Goal: Use online tool/utility: Utilize a website feature to perform a specific function

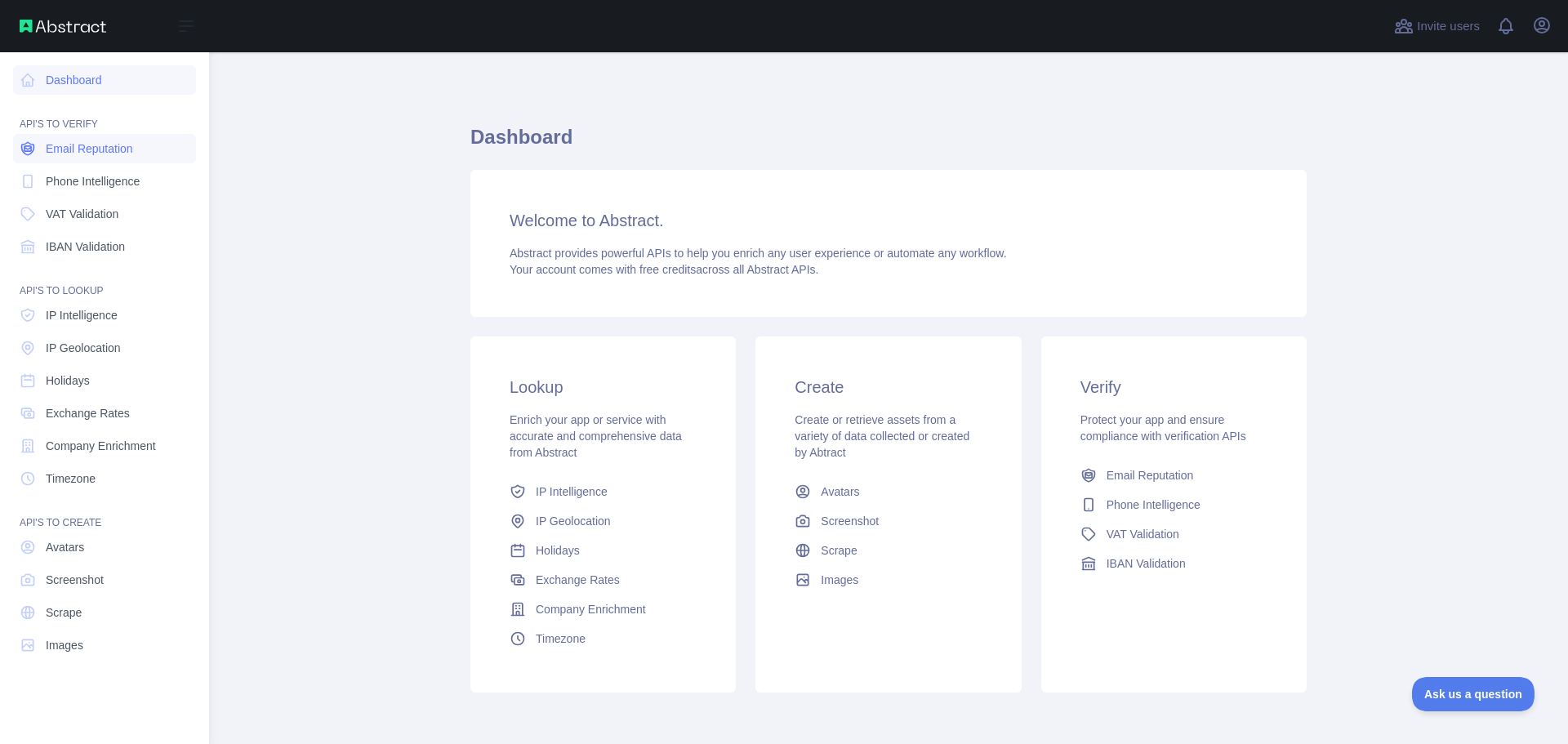
click at [85, 156] on span "Email Reputation" at bounding box center [90, 149] width 87 height 16
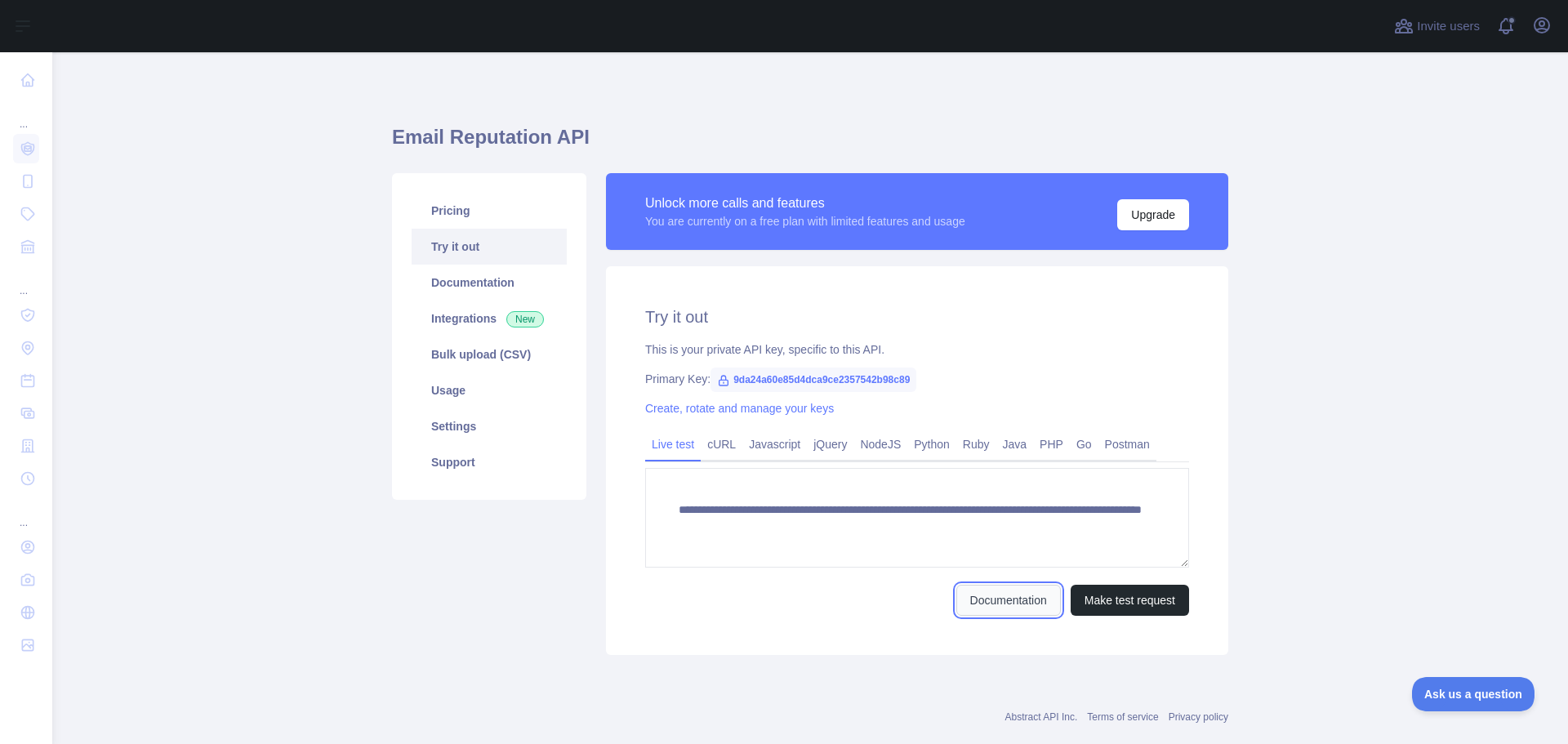
click at [983, 599] on link "Documentation" at bounding box center [1009, 600] width 105 height 31
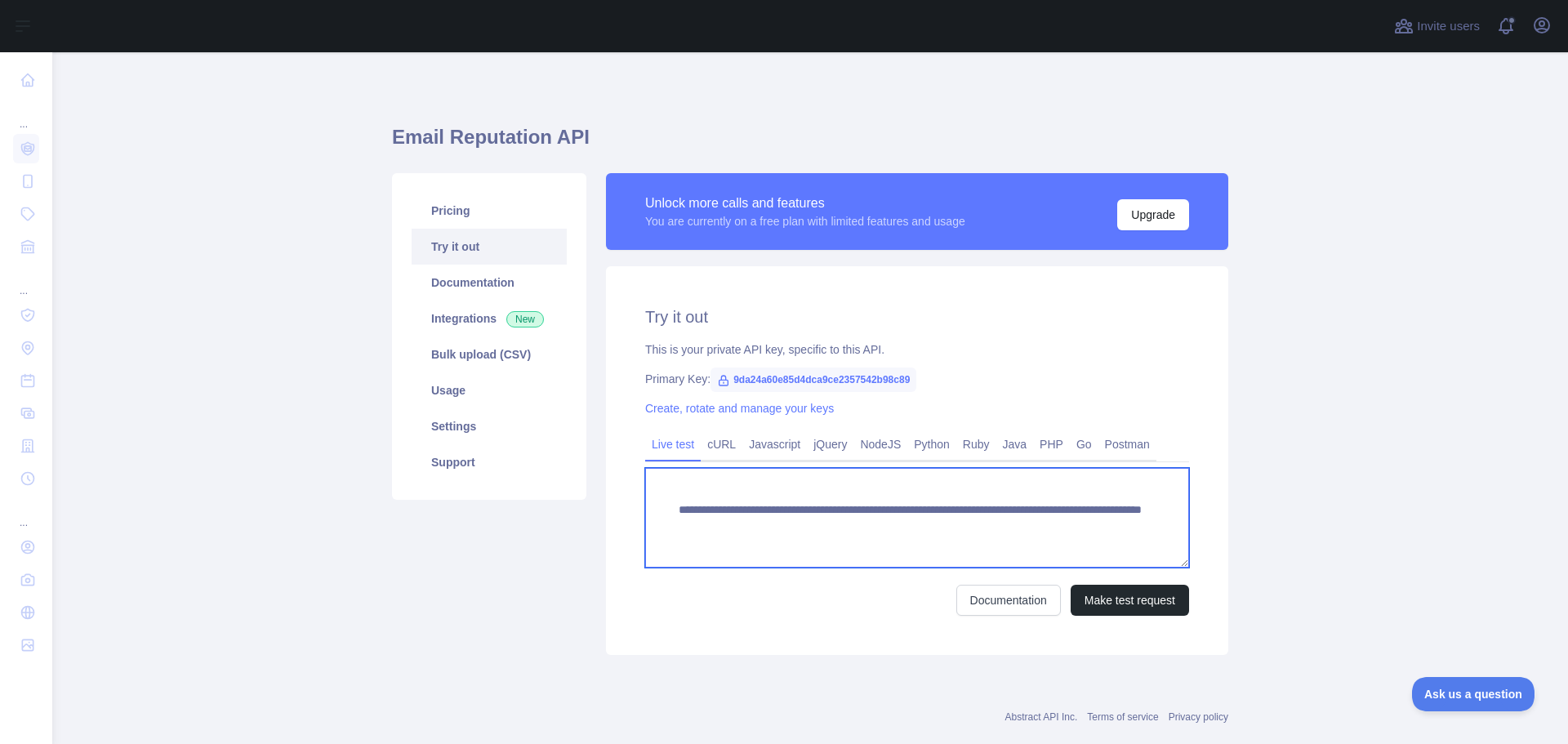
drag, startPoint x: 957, startPoint y: 528, endPoint x: 1086, endPoint y: 518, distance: 129.4
click at [1086, 518] on textarea "**********" at bounding box center [917, 517] width 544 height 100
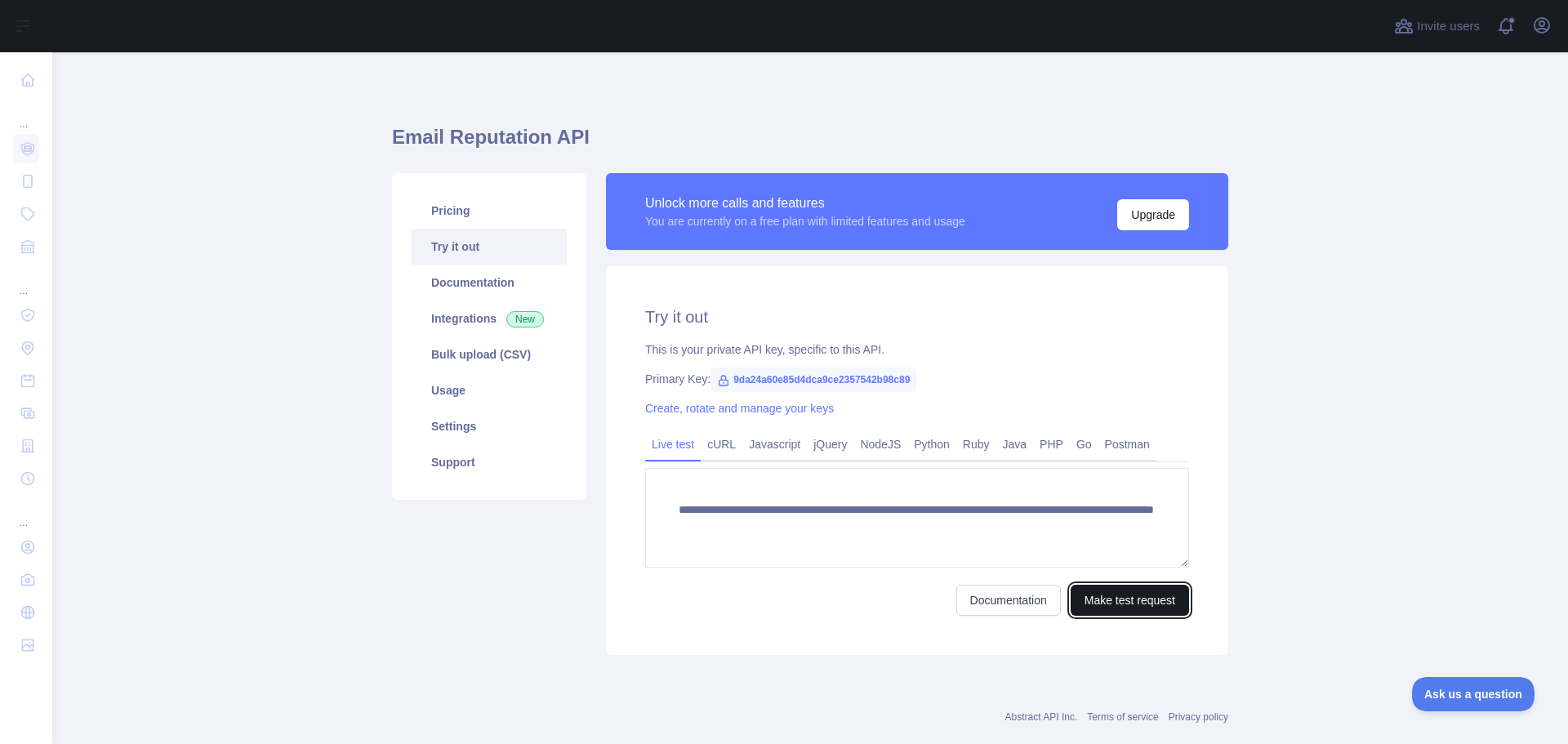
click at [1118, 598] on button "Make test request" at bounding box center [1130, 600] width 119 height 31
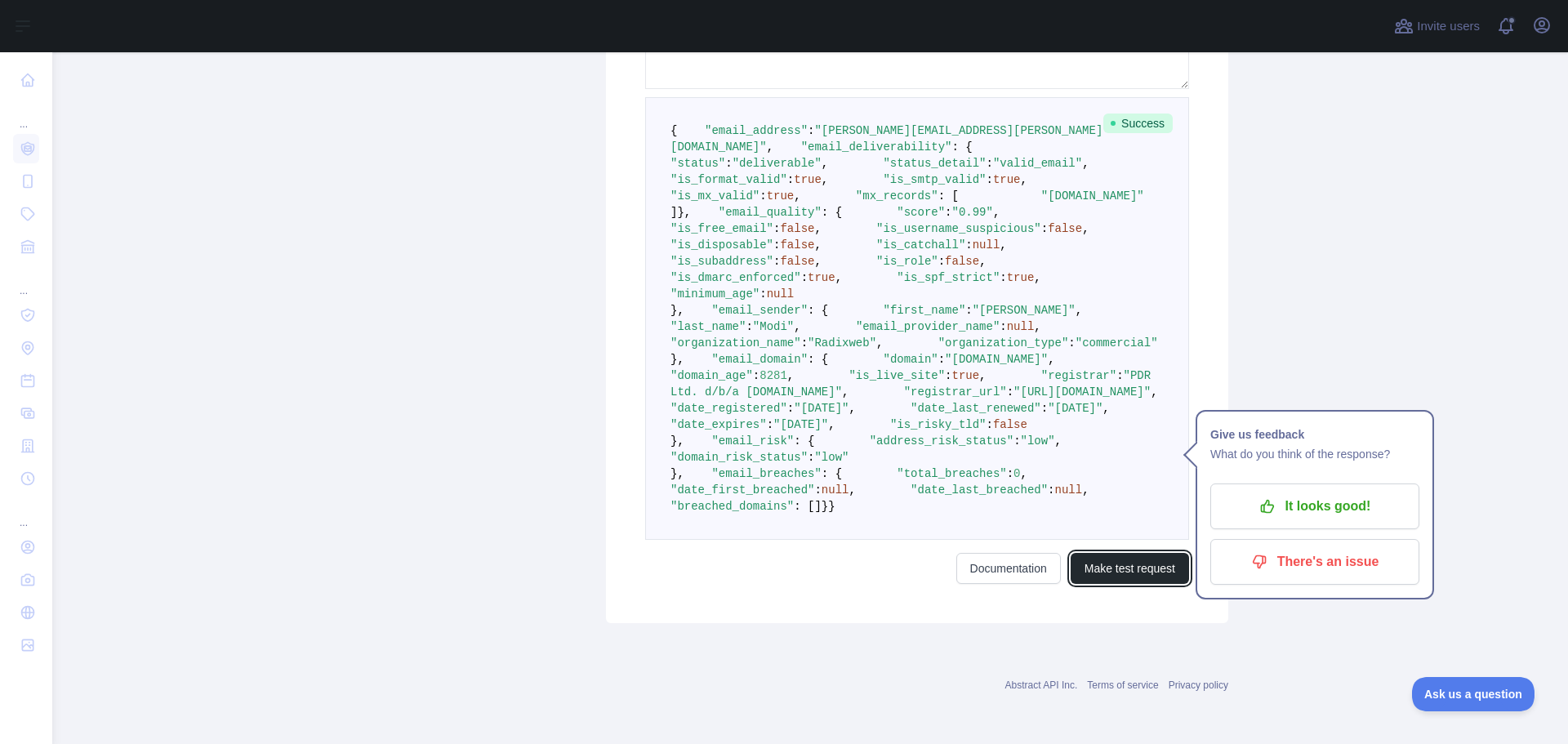
scroll to position [571, 0]
click at [738, 235] on span ""is_free_email"" at bounding box center [721, 229] width 103 height 13
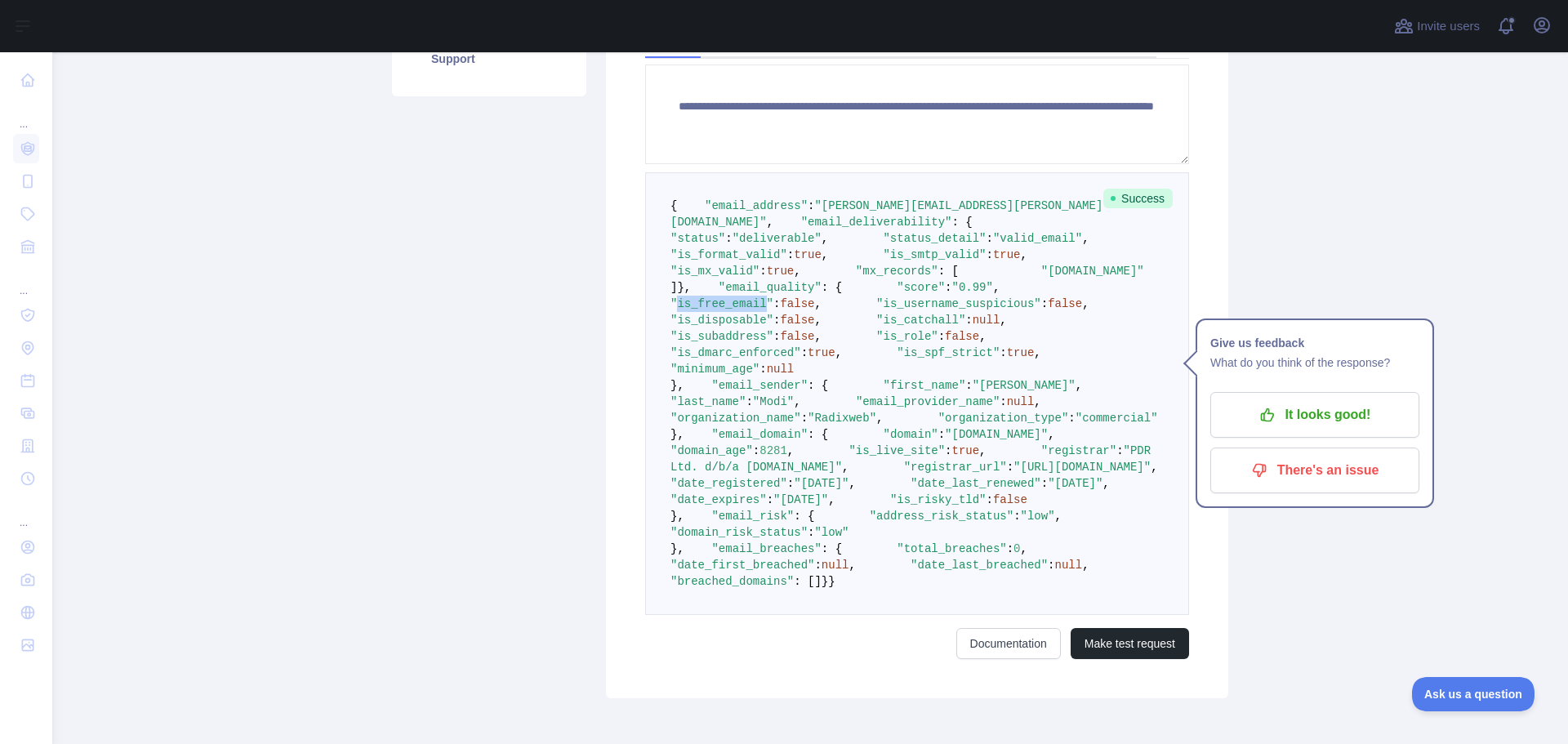
scroll to position [163, 0]
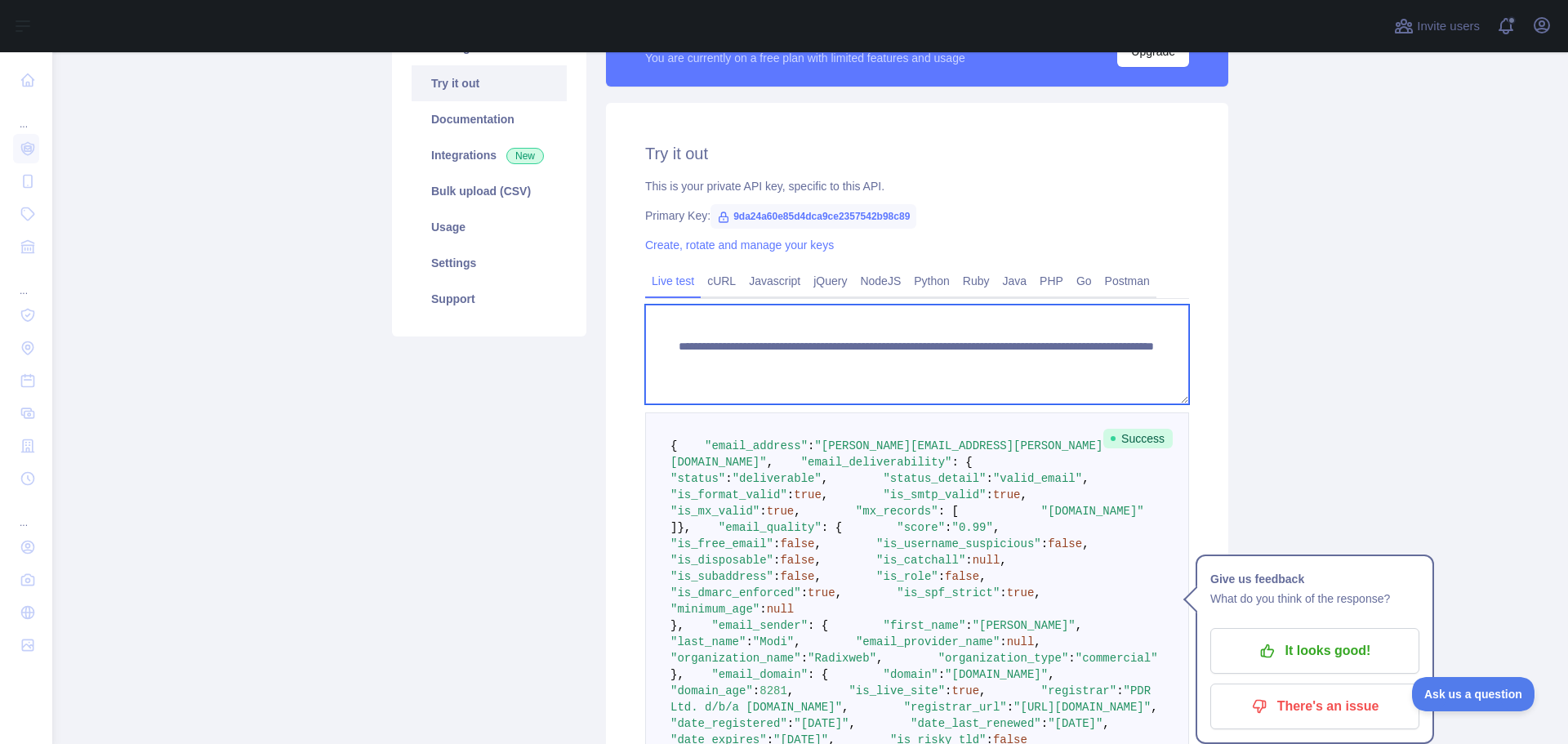
drag, startPoint x: 957, startPoint y: 365, endPoint x: 1122, endPoint y: 358, distance: 165.1
click at [1122, 358] on textarea "**********" at bounding box center [917, 354] width 544 height 100
click at [1047, 366] on textarea "**********" at bounding box center [917, 354] width 544 height 100
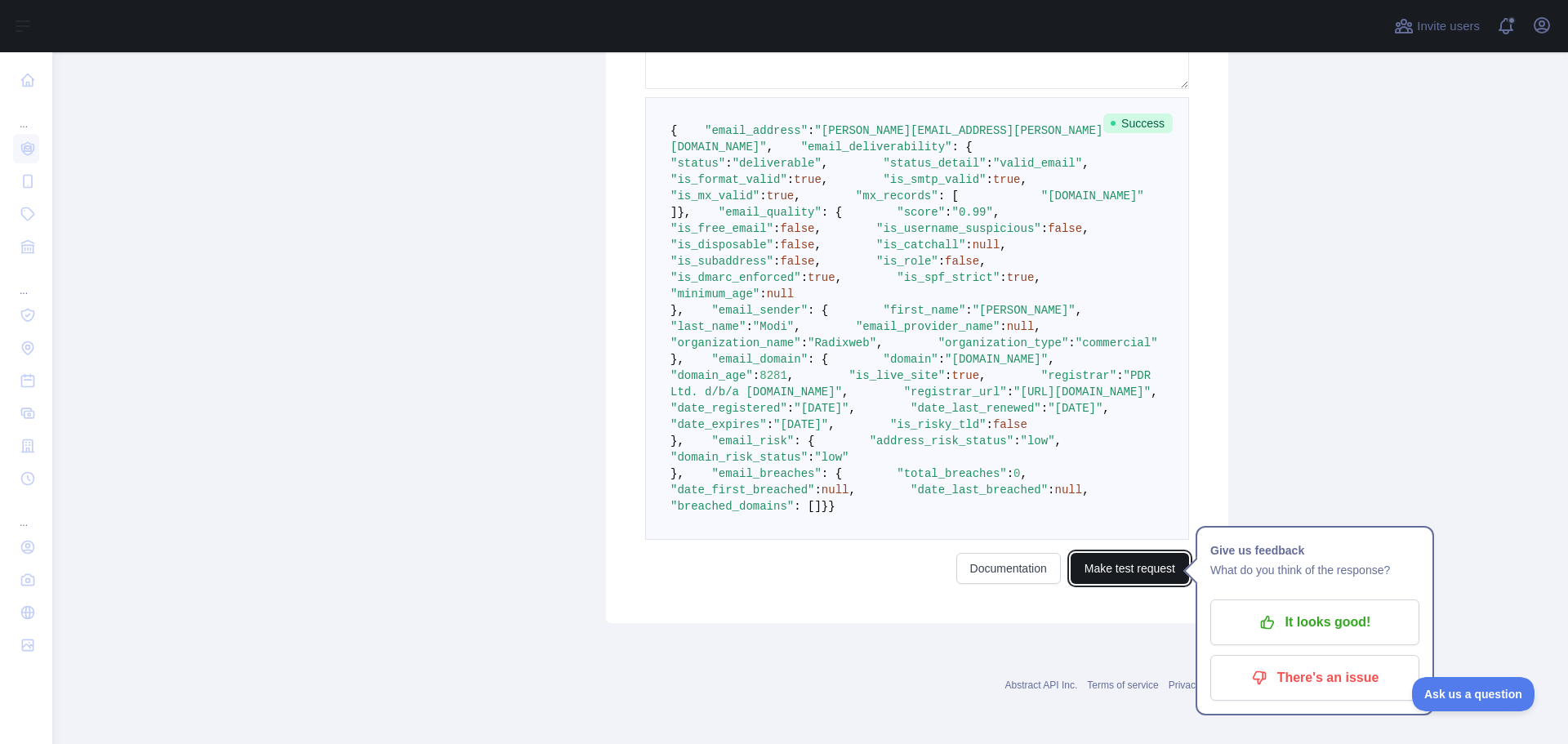
click at [1125, 567] on button "Make test request" at bounding box center [1130, 569] width 119 height 31
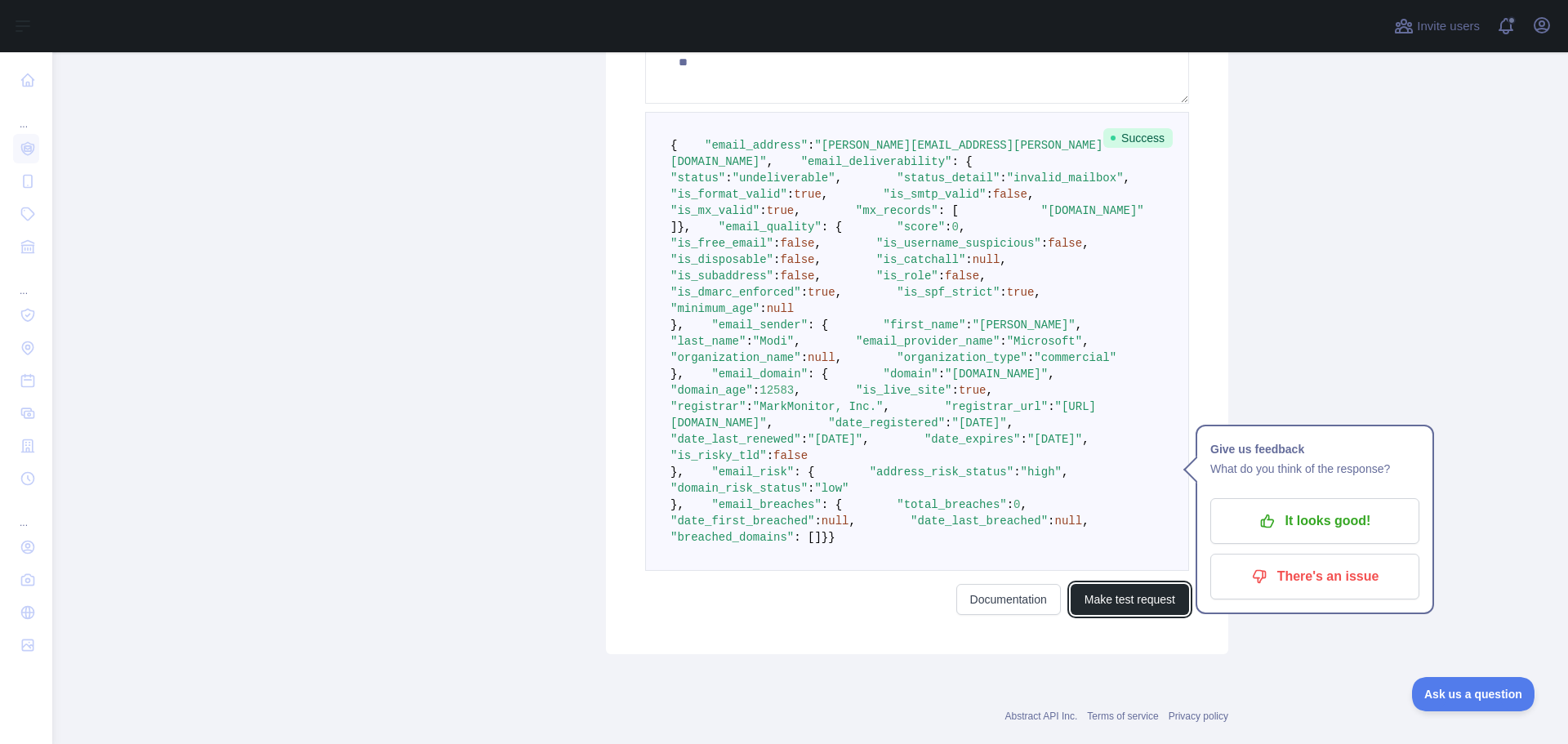
scroll to position [462, 0]
click at [756, 252] on span ""is_free_email"" at bounding box center [721, 245] width 103 height 13
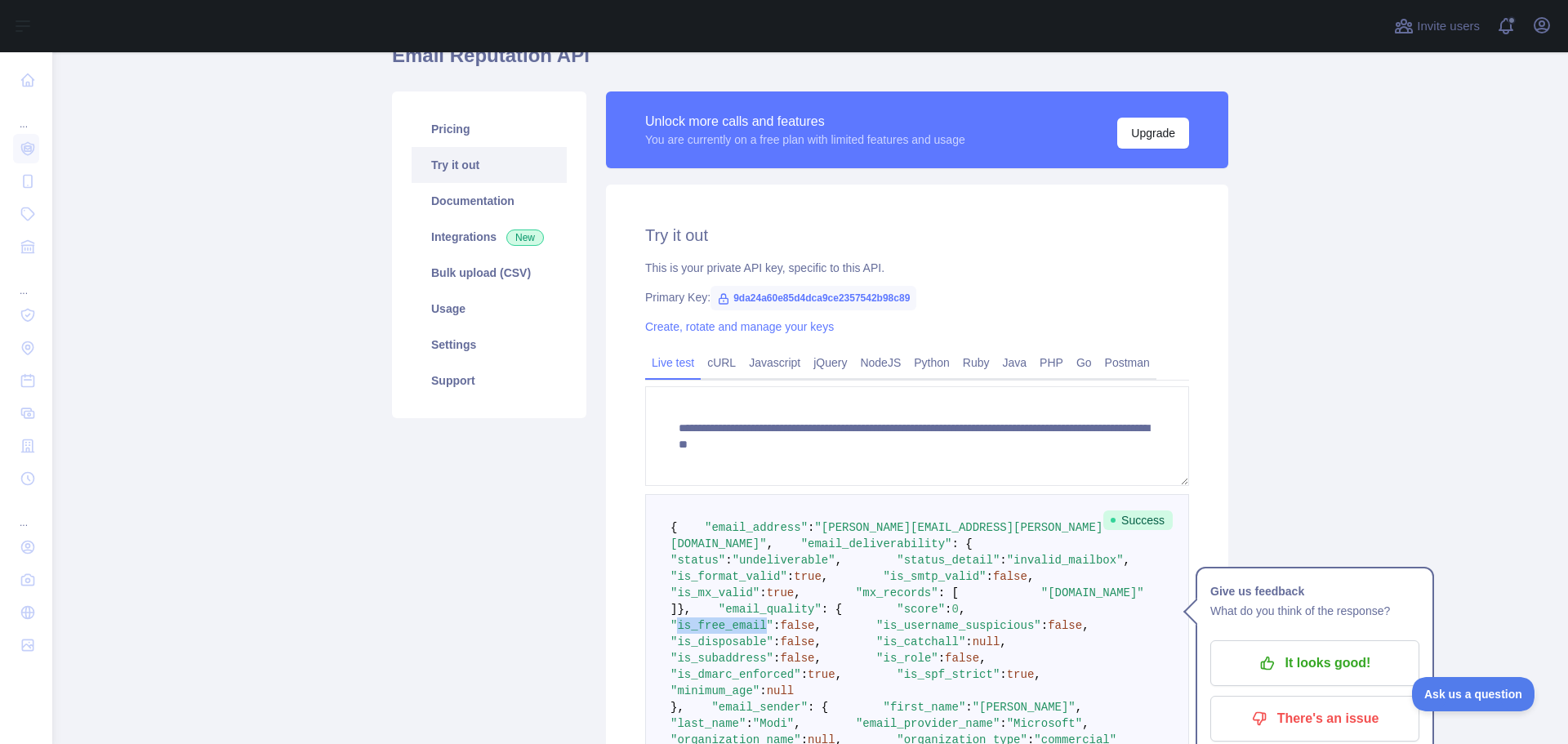
scroll to position [163, 0]
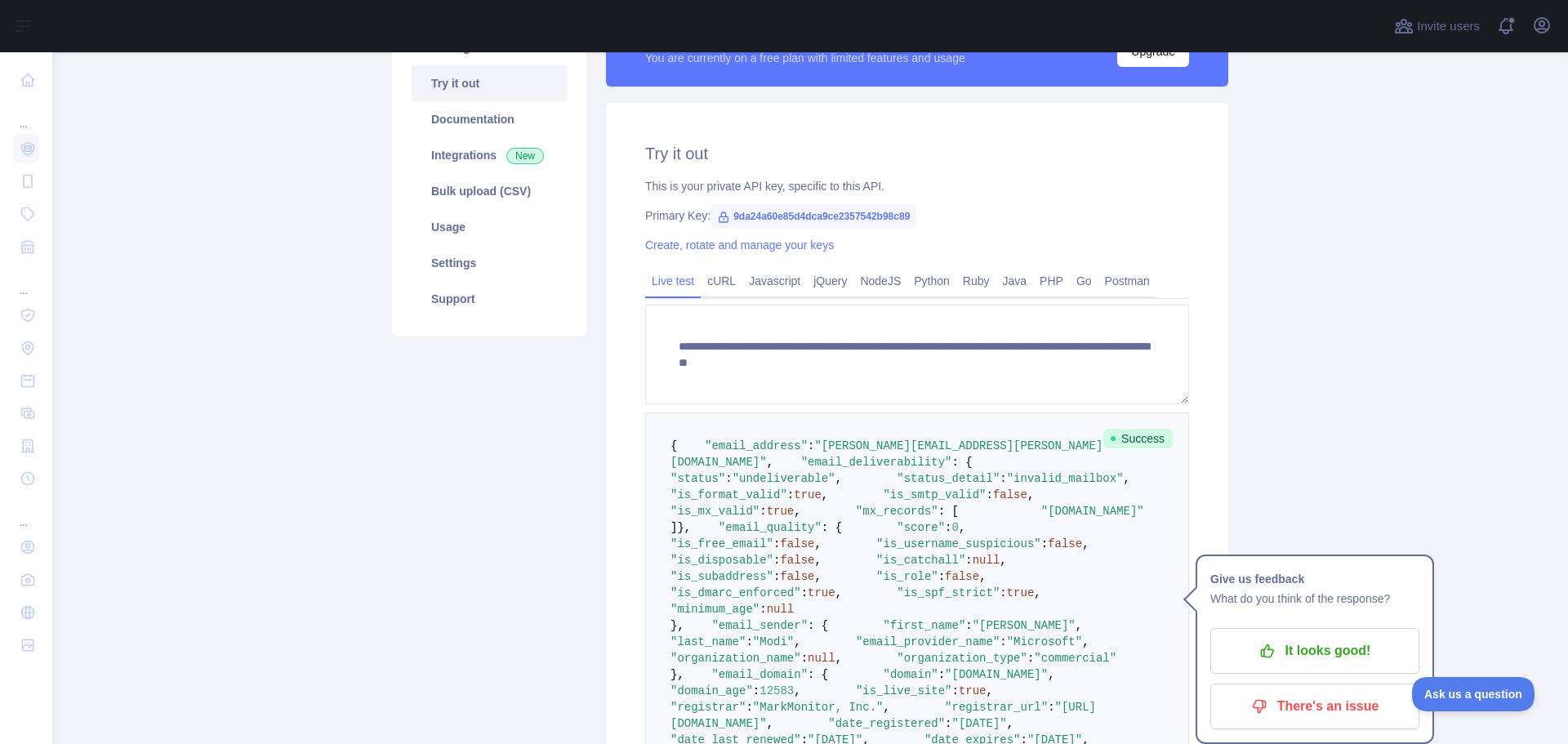
click at [803, 485] on span ""undeliverable"" at bounding box center [784, 478] width 103 height 13
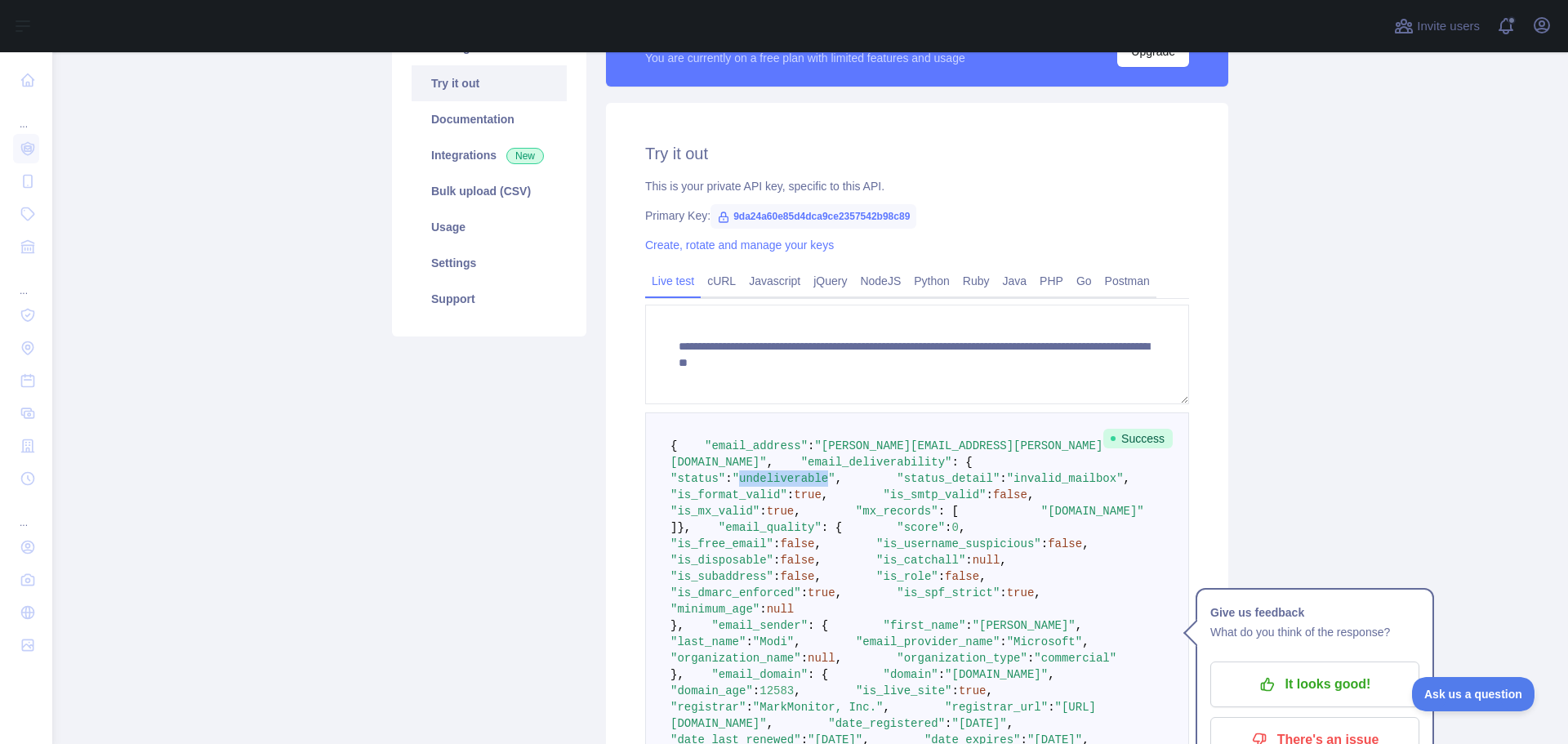
scroll to position [327, 0]
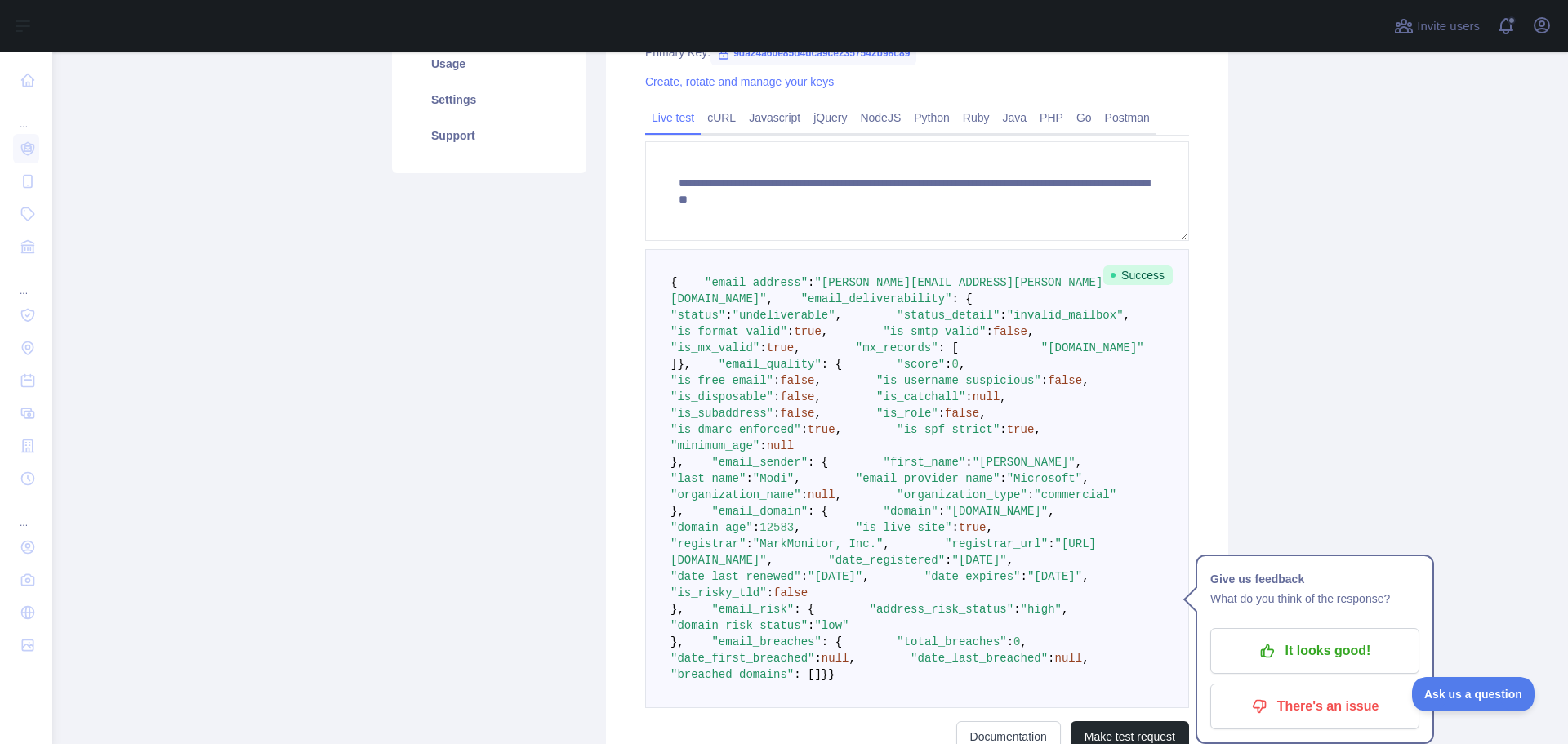
click at [752, 387] on span ""is_free_email"" at bounding box center [721, 380] width 103 height 13
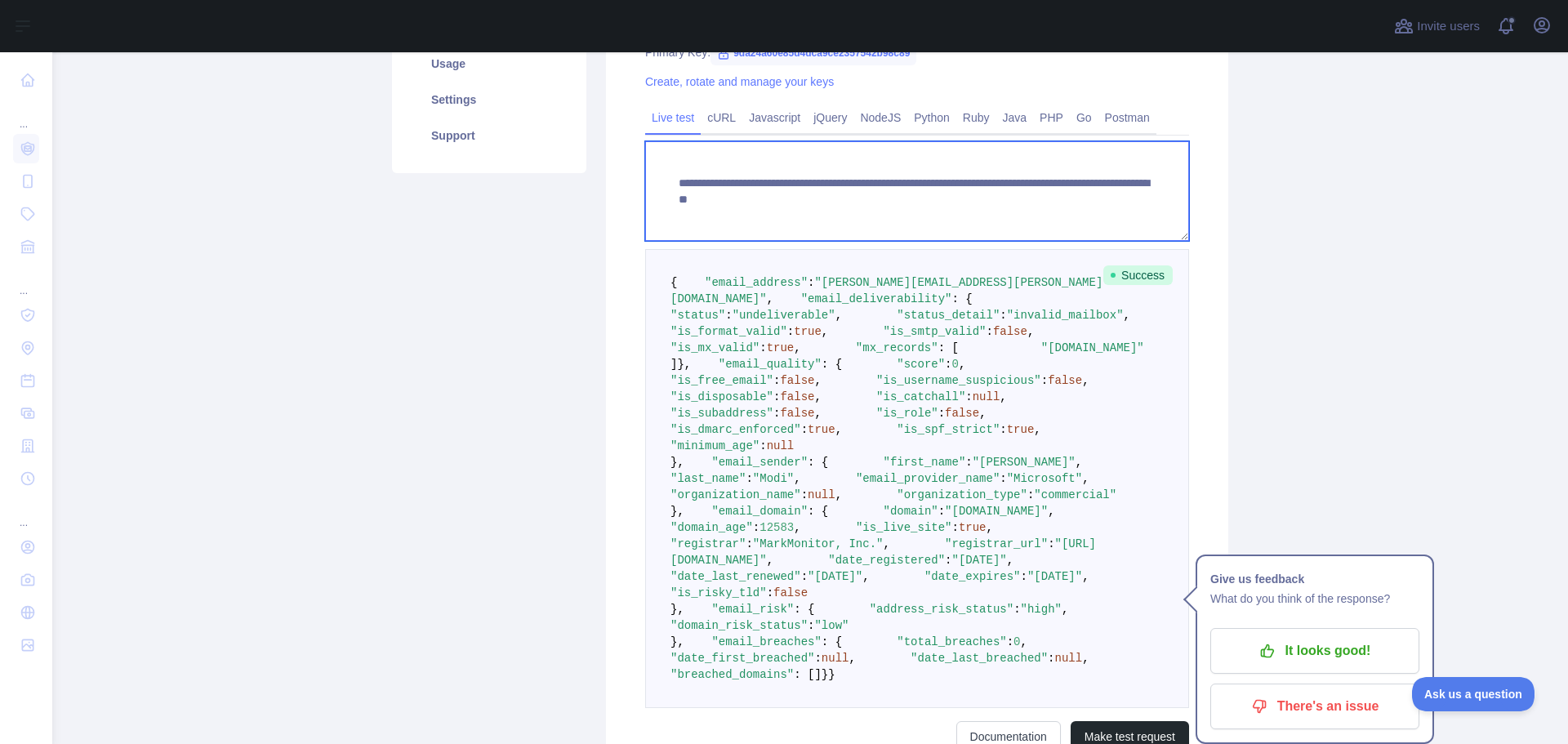
drag, startPoint x: 959, startPoint y: 207, endPoint x: 1127, endPoint y: 193, distance: 168.6
click at [1127, 193] on textarea "**********" at bounding box center [917, 191] width 544 height 100
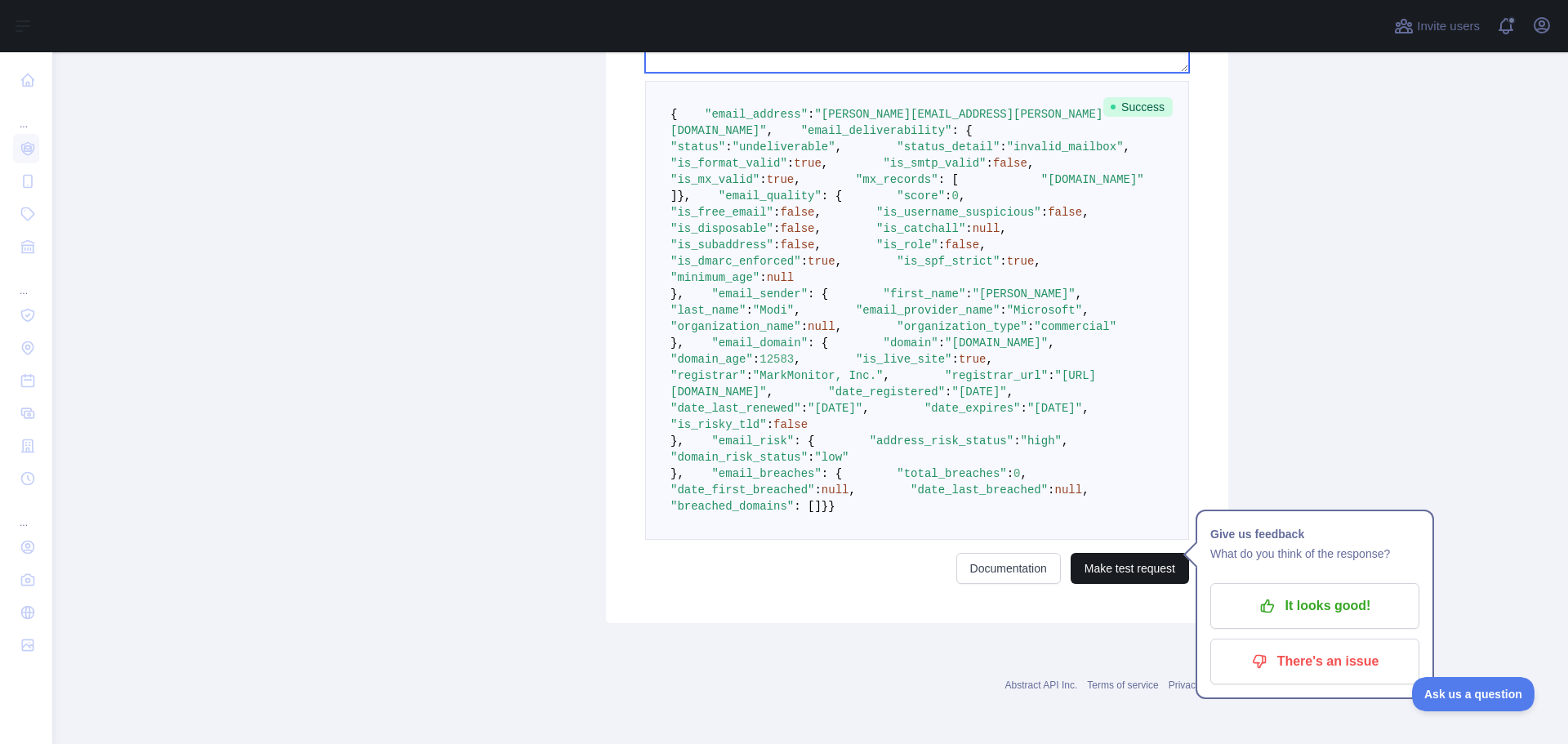
type textarea "**********"
click at [1136, 570] on button "Make test request" at bounding box center [1130, 569] width 119 height 31
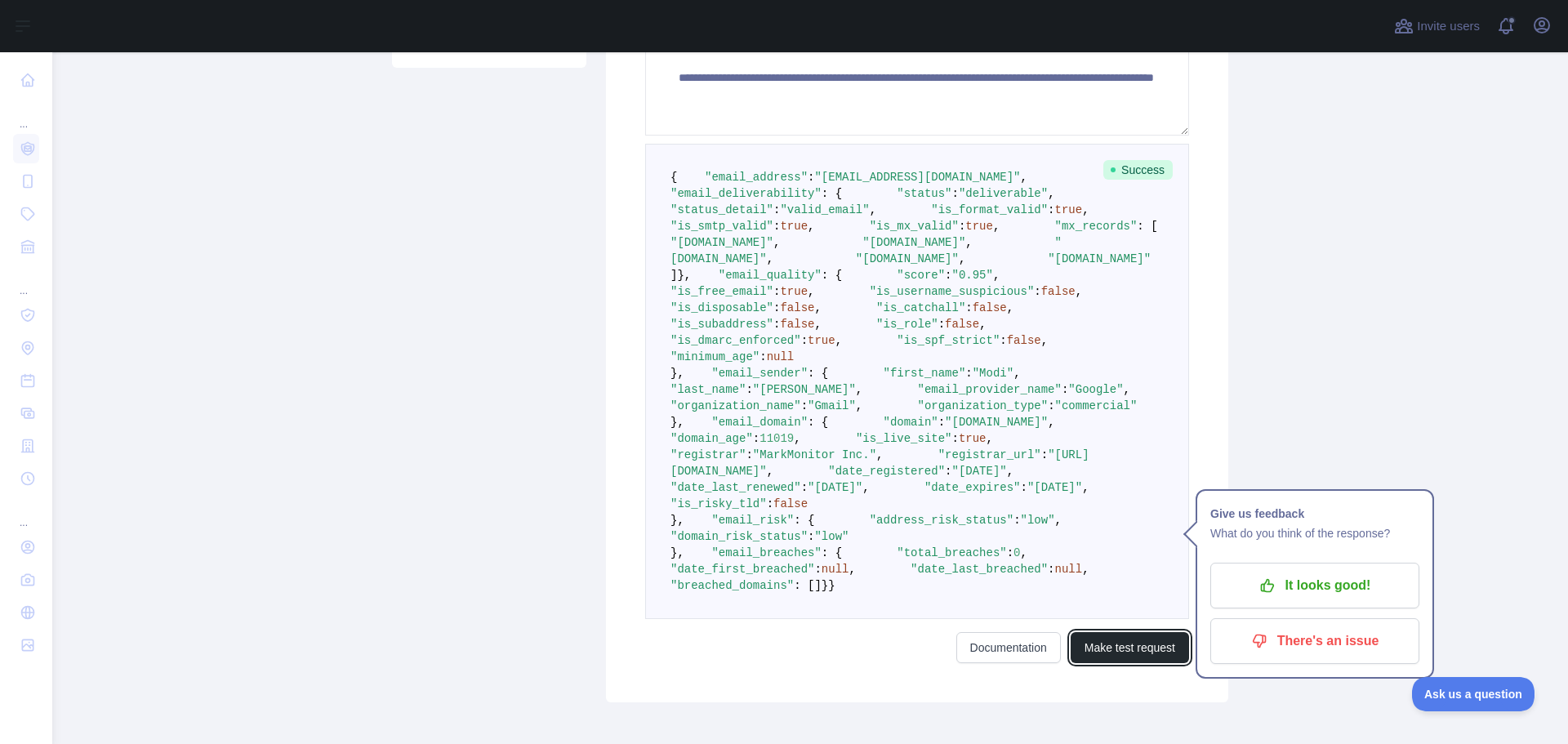
scroll to position [380, 0]
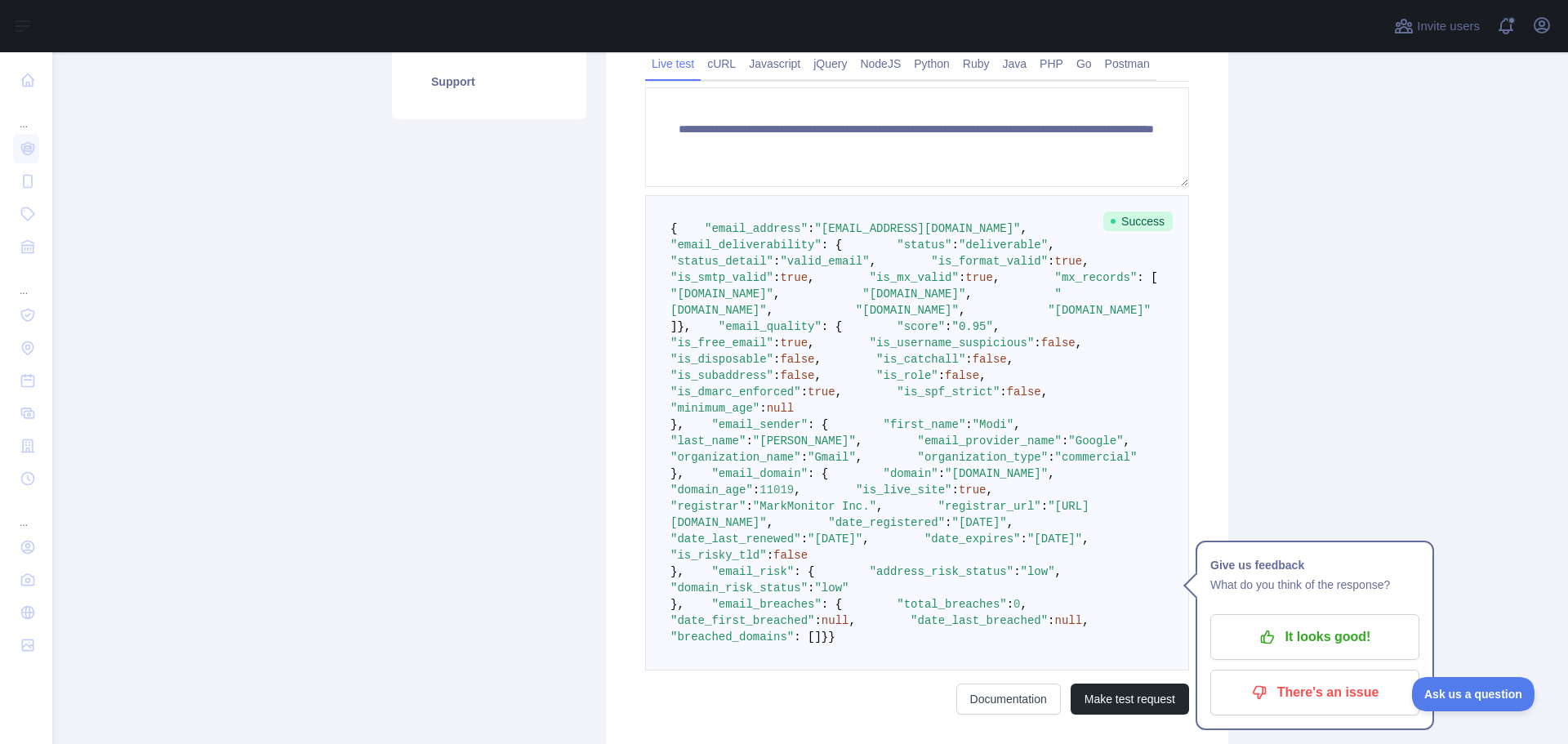
click at [768, 350] on span ""is_free_email"" at bounding box center [721, 343] width 103 height 13
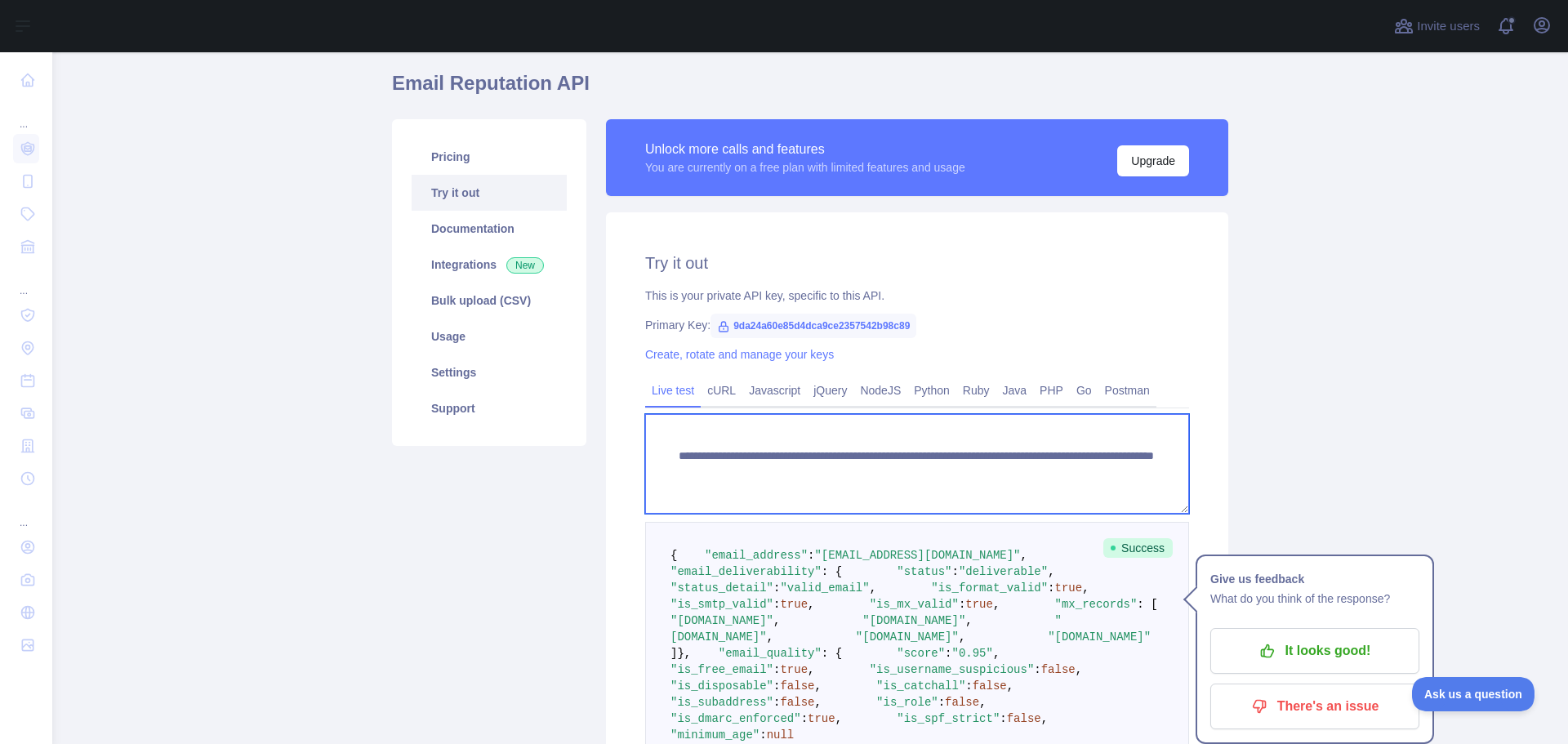
drag, startPoint x: 958, startPoint y: 472, endPoint x: 1127, endPoint y: 469, distance: 169.0
click at [1127, 469] on textarea "**********" at bounding box center [917, 463] width 544 height 100
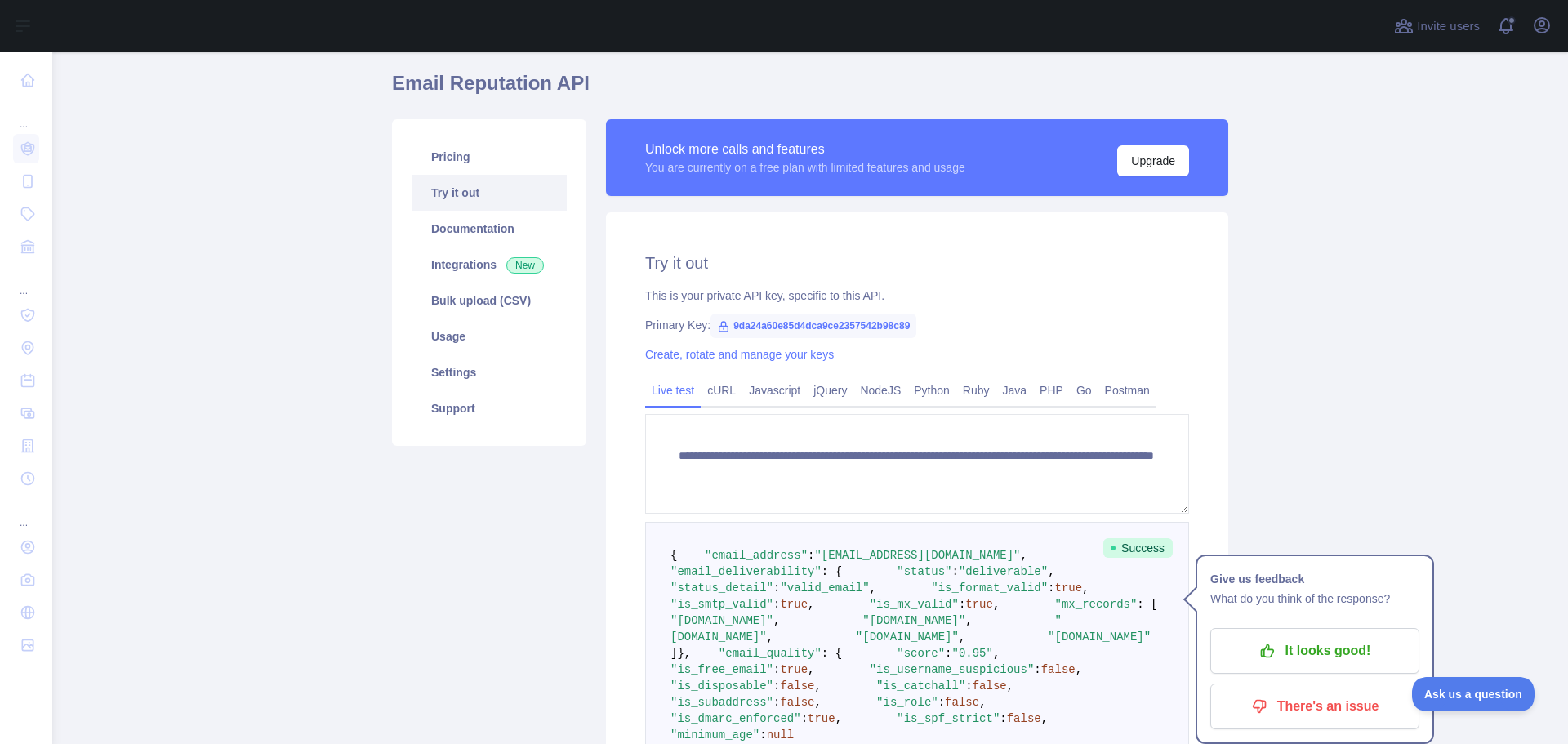
click at [959, 578] on span ""deliverable"" at bounding box center [1003, 571] width 89 height 13
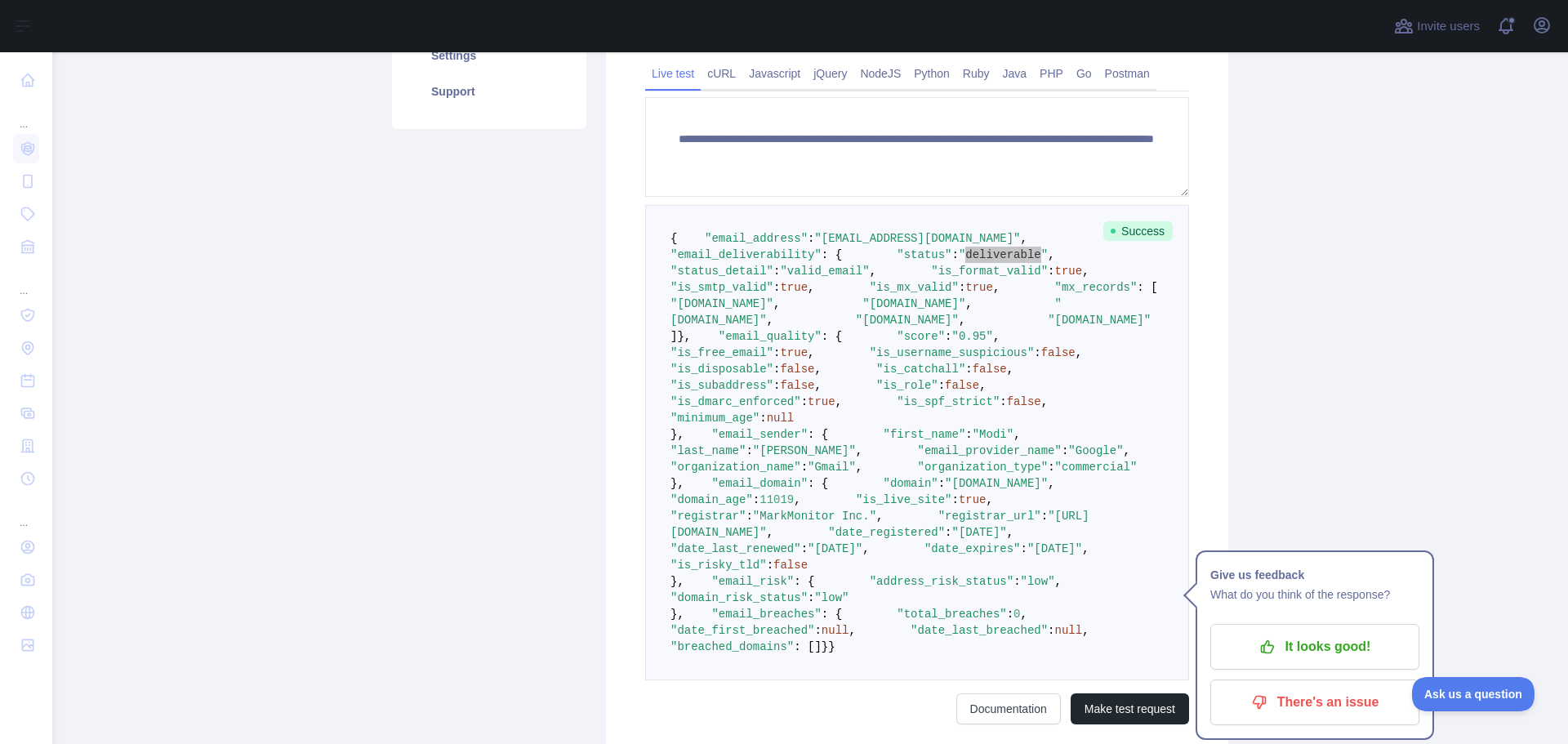
scroll to position [380, 0]
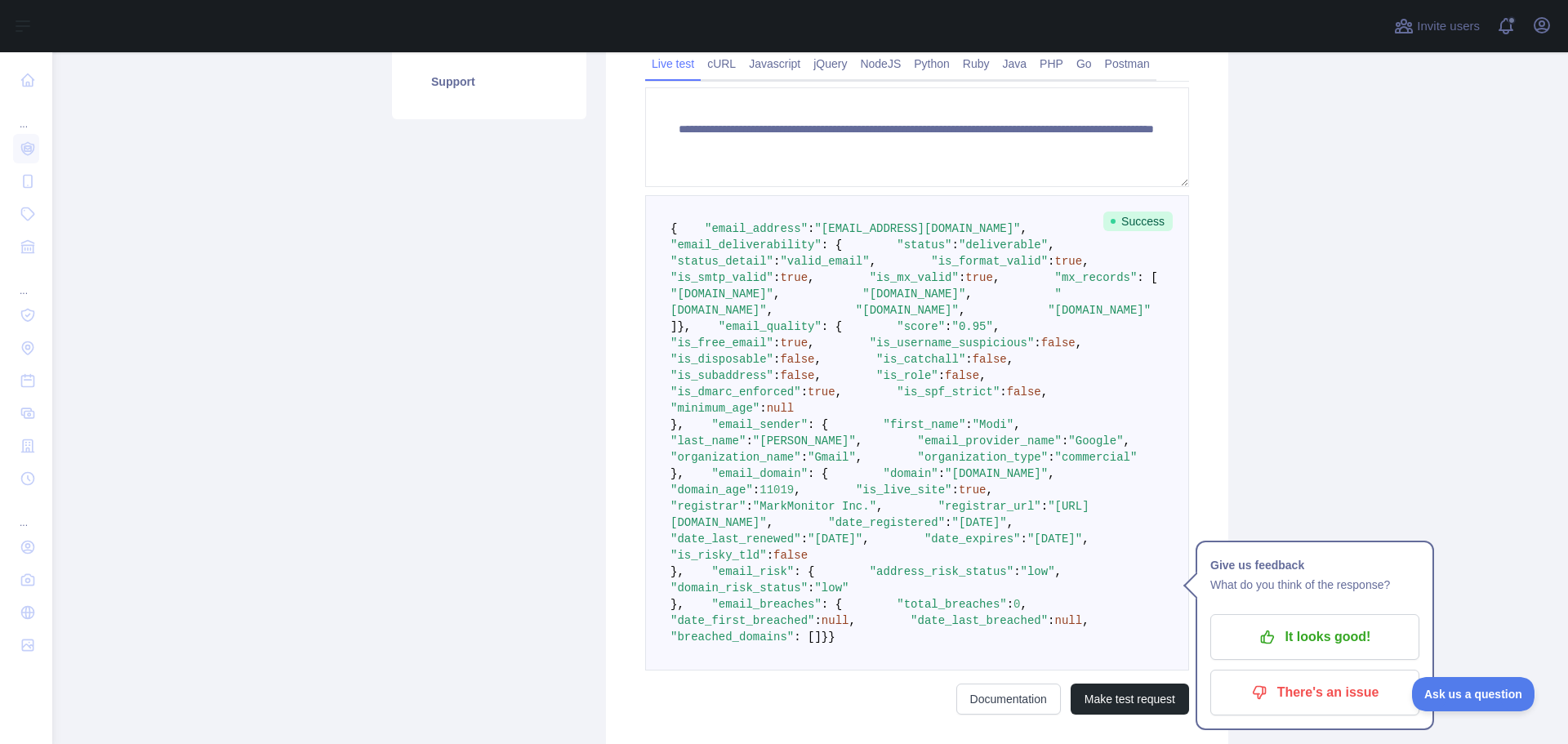
click at [931, 267] on span ""is_format_valid"" at bounding box center [990, 261] width 117 height 13
click at [767, 252] on span ""email_deliverability"" at bounding box center [746, 245] width 152 height 13
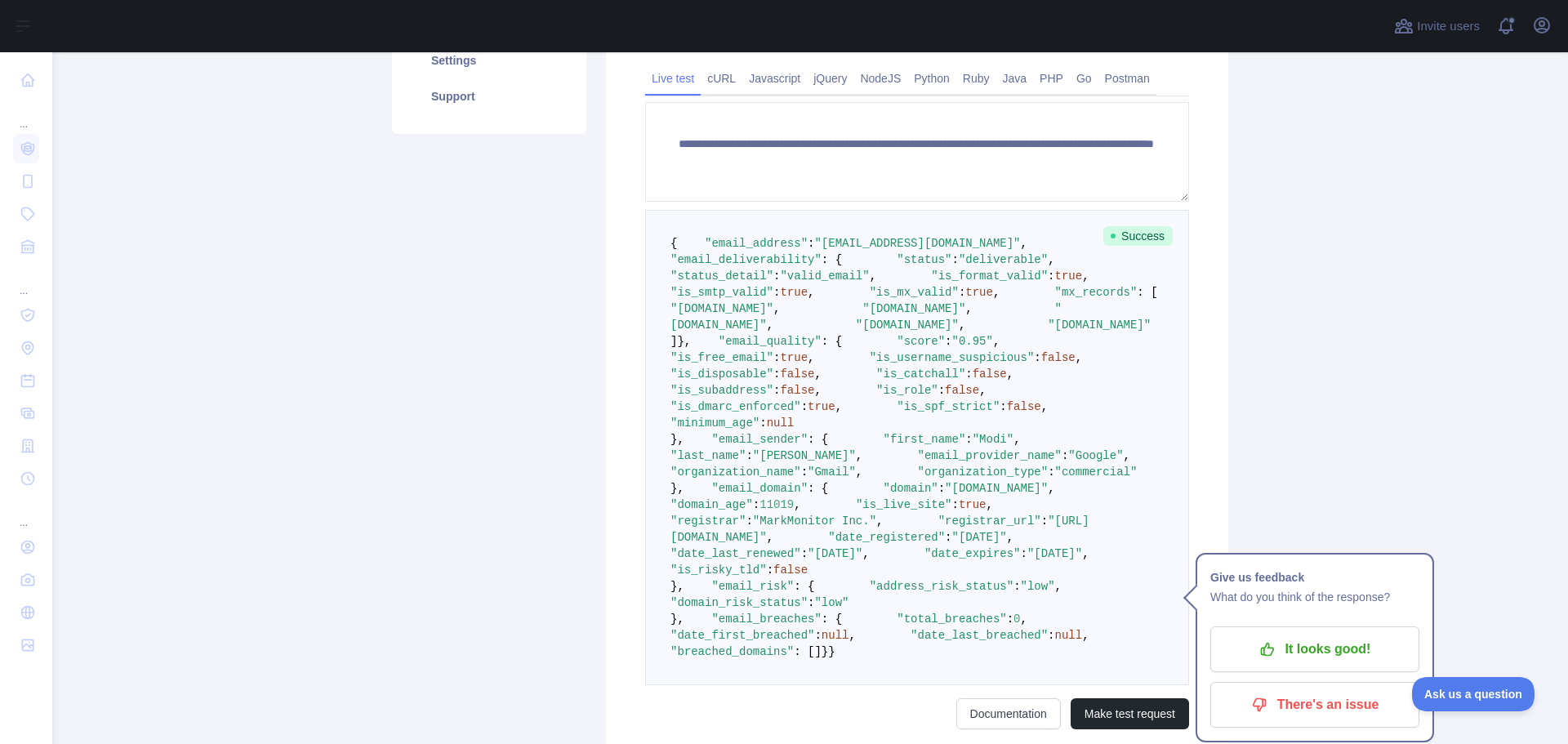
scroll to position [364, 0]
click at [729, 267] on span ""email_deliverability"" at bounding box center [746, 261] width 152 height 13
copy span "email_deliverability"
